Goal: Task Accomplishment & Management: Manage account settings

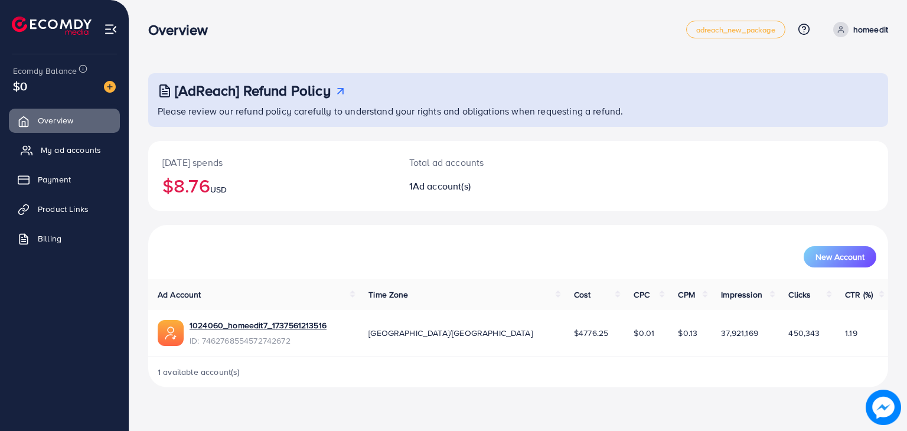
click at [51, 144] on span "My ad accounts" at bounding box center [71, 150] width 60 height 12
